Goal: Information Seeking & Learning: Find specific fact

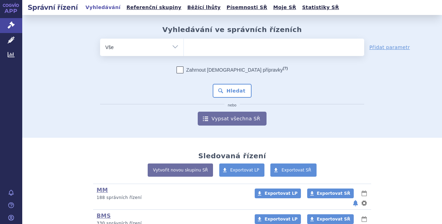
click at [207, 46] on ul at bounding box center [274, 46] width 180 height 15
click at [184, 46] on select at bounding box center [184, 46] width 0 height 17
type input "br"
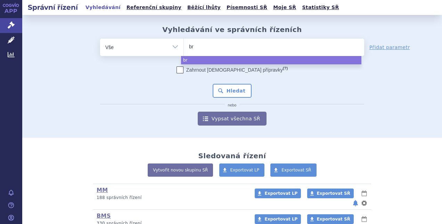
type input "bri"
type input "briu"
type input "brium"
type input "briumv"
type input "briumvi"
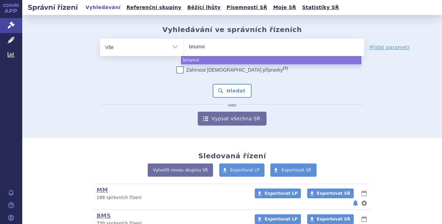
select select "briumvi"
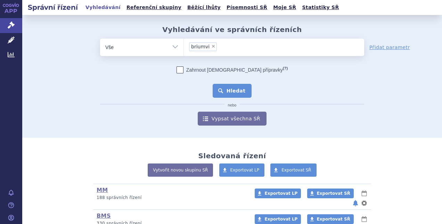
click at [233, 89] on button "Hledat" at bounding box center [232, 91] width 39 height 14
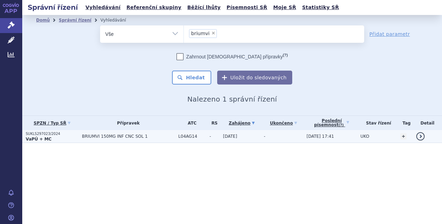
click at [105, 137] on span "BRIUMVI 150MG INF CNC SOL 1" at bounding box center [128, 136] width 93 height 5
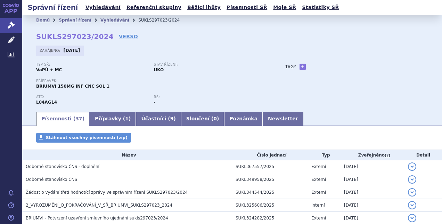
scroll to position [69, 0]
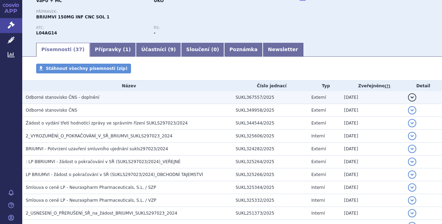
click at [408, 98] on button "detail" at bounding box center [412, 97] width 8 height 8
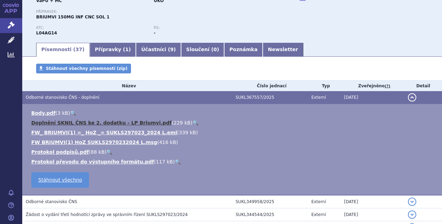
click at [57, 122] on link "Doplnění SKNIL ČNS ke 2. dodatku - LP Briumvi.pdf" at bounding box center [101, 123] width 140 height 6
click at [408, 99] on button "detail" at bounding box center [412, 97] width 8 height 8
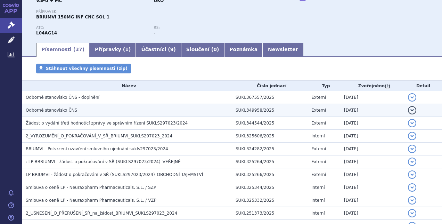
click at [408, 108] on button "detail" at bounding box center [412, 110] width 8 height 8
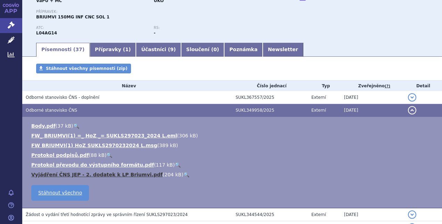
click at [56, 172] on link "Vyjádření ČNS JEP - 2. dodatek k LP Briumvi.pdf" at bounding box center [96, 175] width 131 height 6
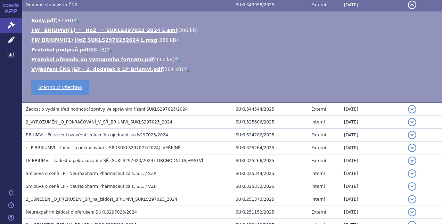
scroll to position [176, 0]
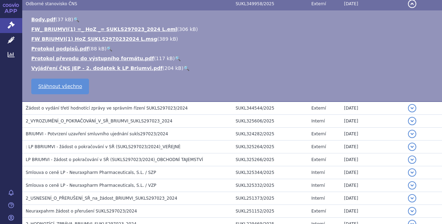
click at [408, 3] on button "detail" at bounding box center [412, 4] width 8 height 8
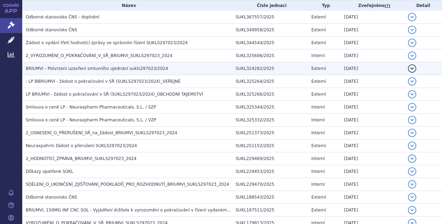
scroll to position [148, 0]
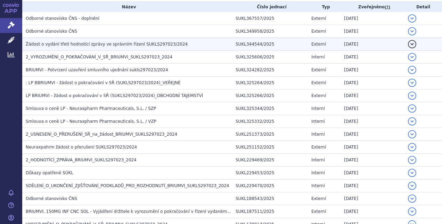
click at [408, 45] on button "detail" at bounding box center [412, 44] width 8 height 8
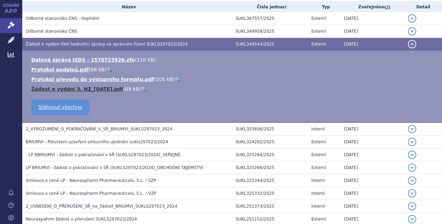
click at [58, 88] on link "Žádost o vydání 3. HZ_[DATE].pdf" at bounding box center [77, 89] width 92 height 6
click at [408, 42] on button "detail" at bounding box center [412, 44] width 8 height 8
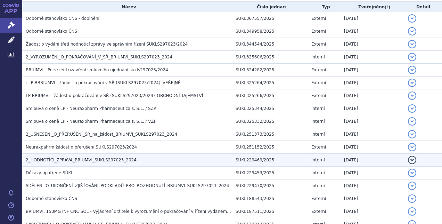
click at [408, 161] on button "detail" at bounding box center [412, 160] width 8 height 8
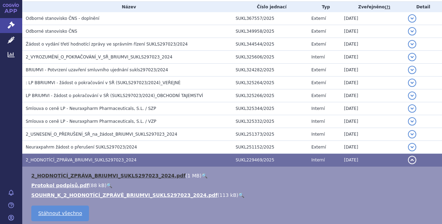
click at [73, 174] on link "2_HODNOTÍCÍ_ZPRÁVA_BRIUMVI_SUKLS297023_2024.pdf" at bounding box center [108, 176] width 154 height 6
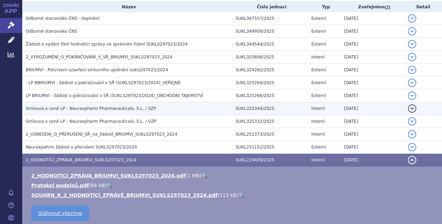
click at [272, 113] on td "SUKL325344/2025" at bounding box center [270, 108] width 76 height 13
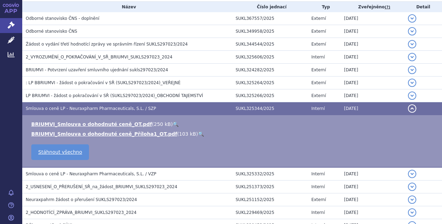
click at [408, 106] on button "detail" at bounding box center [412, 108] width 8 height 8
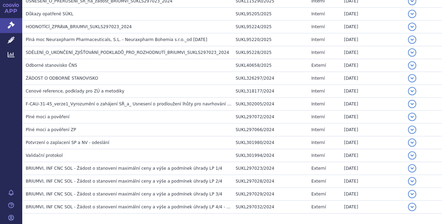
scroll to position [450, 0]
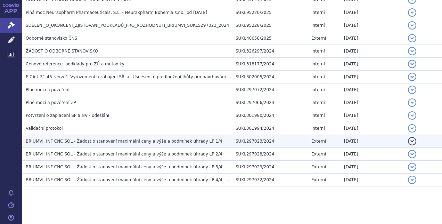
click at [161, 139] on span "BRIUMVI, INF CNC SOL - Žádost o stanovení maximální ceny a výše a podmínek úhra…" at bounding box center [124, 141] width 197 height 5
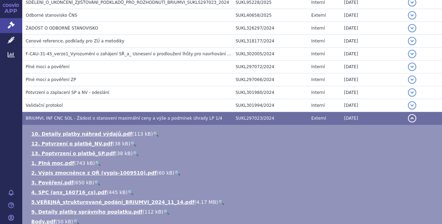
scroll to position [474, 0]
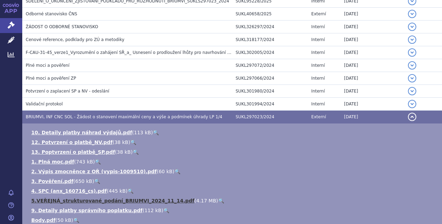
click at [122, 198] on link "5.VEŘEJNÁ_strukturované_podání_BRIUMVI_2024_11_14.pdf" at bounding box center [112, 201] width 163 height 6
